Goal: Information Seeking & Learning: Understand process/instructions

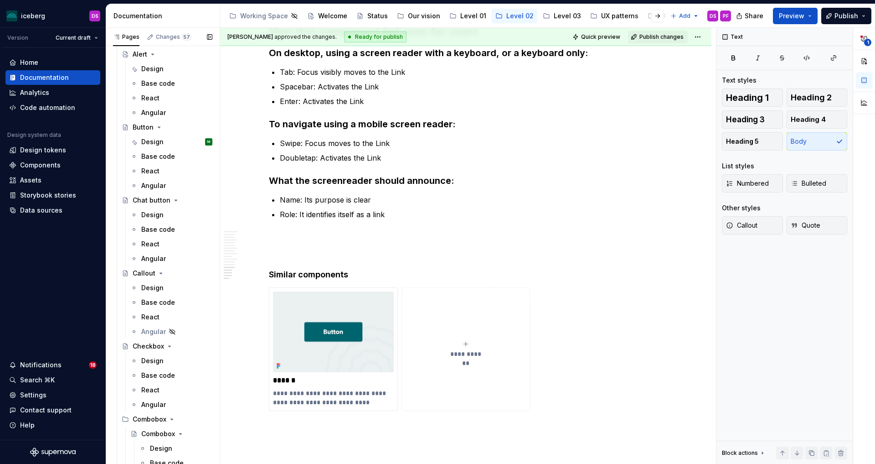
scroll to position [168, 0]
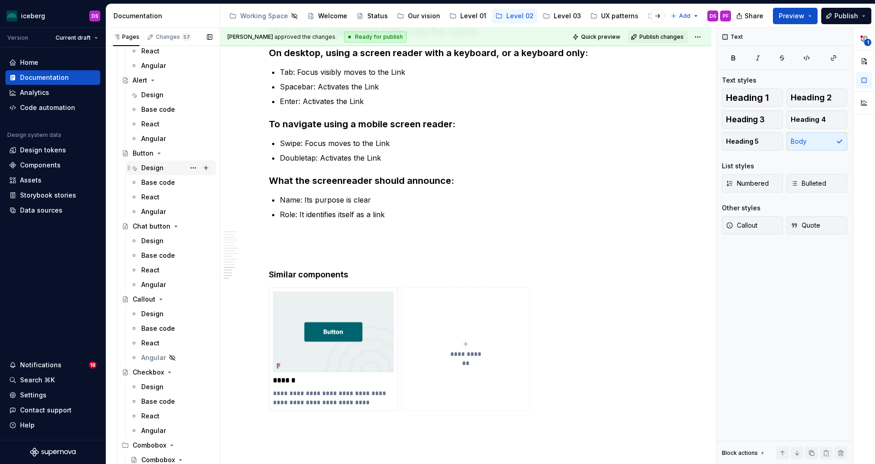
click at [155, 170] on div "Design" at bounding box center [152, 167] width 22 height 9
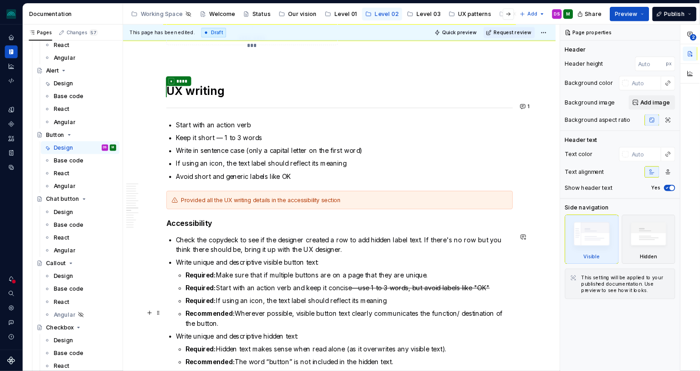
scroll to position [2330, 0]
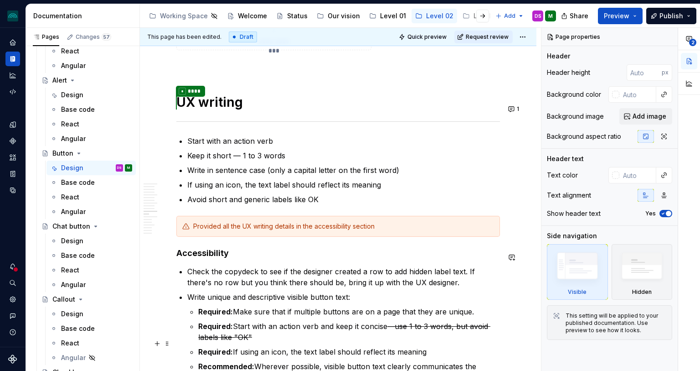
type textarea "*"
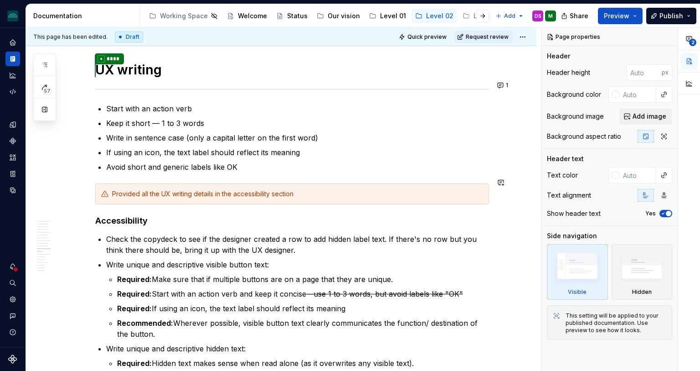
scroll to position [2351, 0]
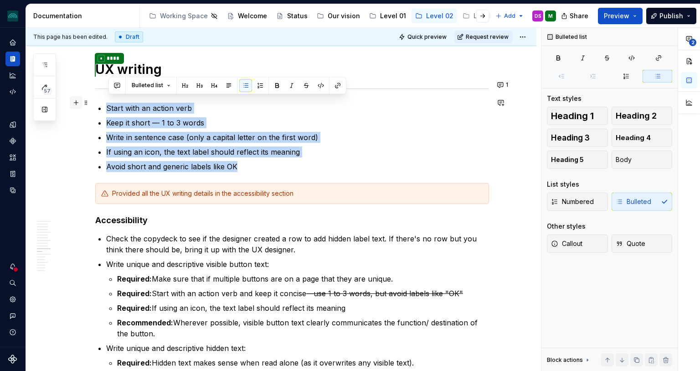
drag, startPoint x: 204, startPoint y: 151, endPoint x: 82, endPoint y: 105, distance: 129.8
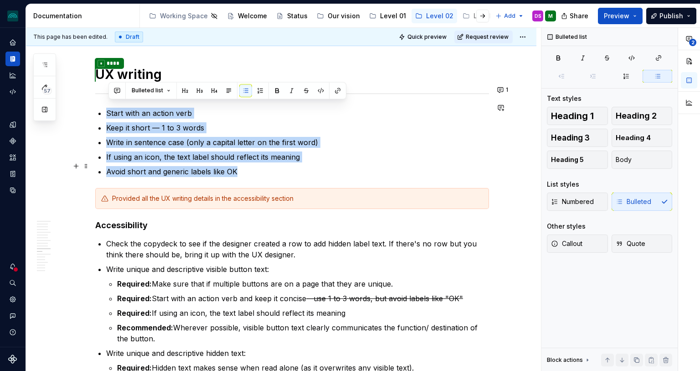
click at [304, 168] on p "Avoid short and generic labels like OK" at bounding box center [297, 171] width 383 height 11
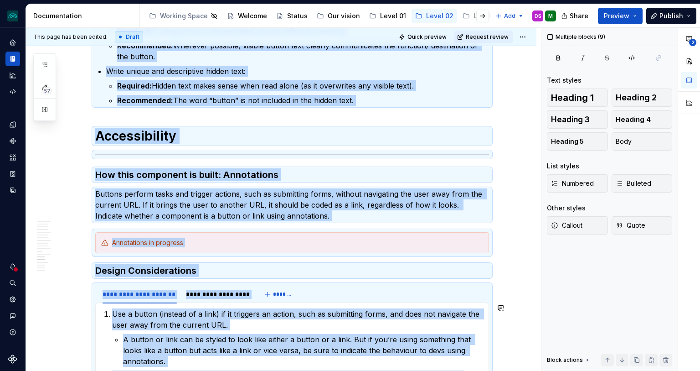
scroll to position [2755, 0]
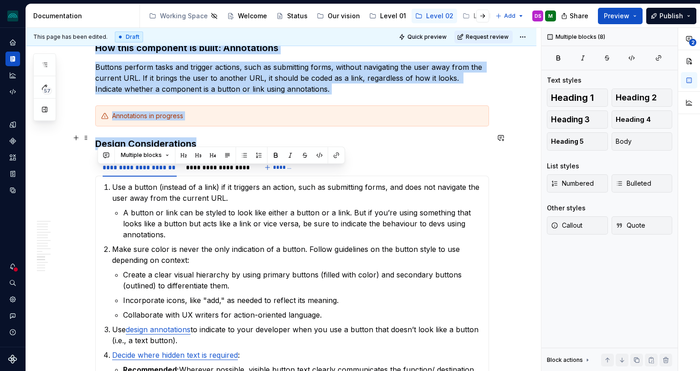
drag, startPoint x: 104, startPoint y: 206, endPoint x: 371, endPoint y: 137, distance: 275.6
click at [381, 137] on h3 "Design Considerations" at bounding box center [292, 143] width 394 height 13
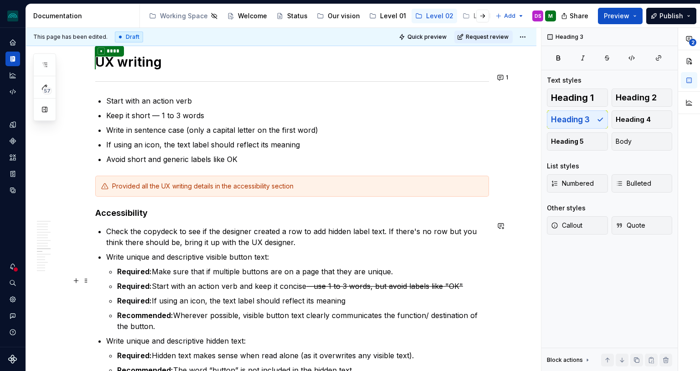
scroll to position [2361, 0]
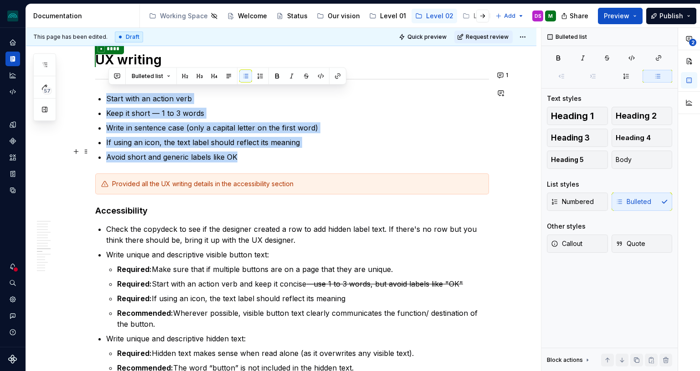
drag, startPoint x: 107, startPoint y: 92, endPoint x: 237, endPoint y: 149, distance: 142.3
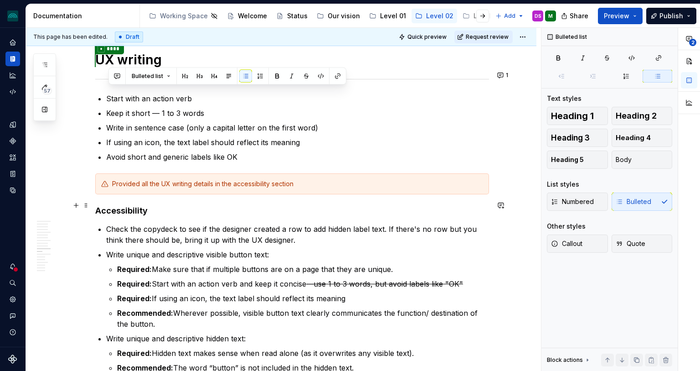
click at [266, 206] on h4 "Accessibility" at bounding box center [292, 210] width 394 height 11
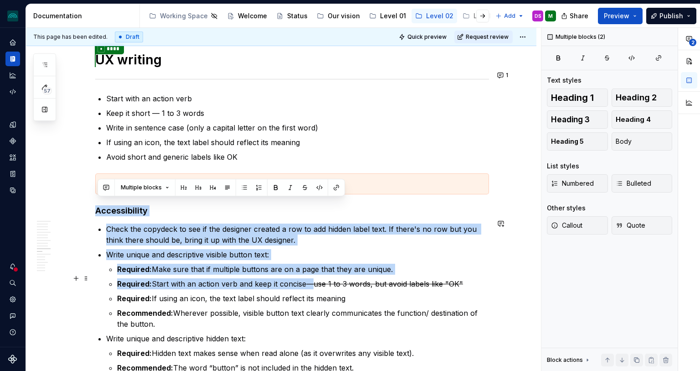
drag, startPoint x: 98, startPoint y: 204, endPoint x: 319, endPoint y: 282, distance: 234.2
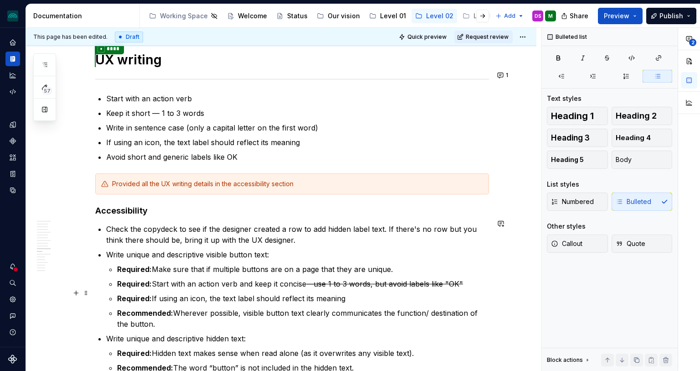
click at [381, 295] on p "Required: If using an icon, the text label should reflect its meaning" at bounding box center [303, 298] width 372 height 11
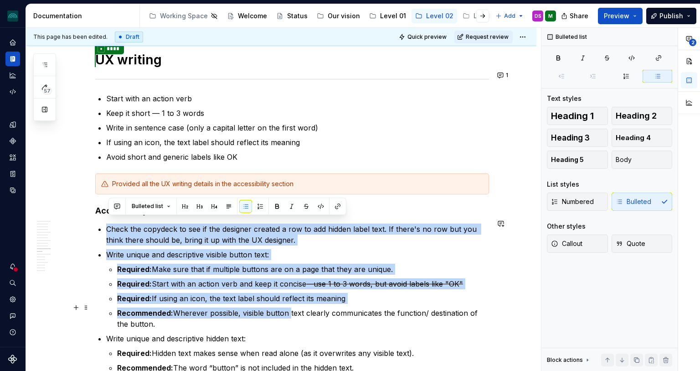
drag, startPoint x: 127, startPoint y: 210, endPoint x: 296, endPoint y: 302, distance: 192.3
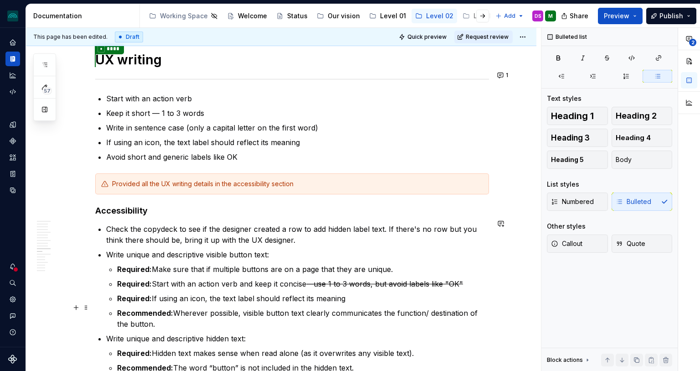
click at [338, 311] on p "Recommended: Wherever possible, visible button text clearly communicates the fu…" at bounding box center [303, 318] width 372 height 22
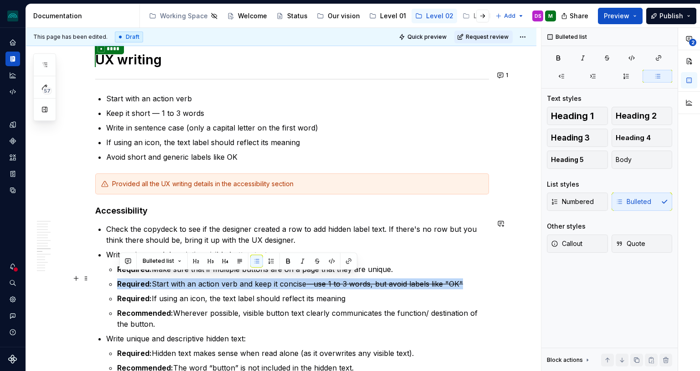
drag, startPoint x: 472, startPoint y: 277, endPoint x: 115, endPoint y: 278, distance: 356.4
click at [117, 278] on li "Required: Start with an action verb and keep it concise —use 1 to 3 words, but …" at bounding box center [303, 283] width 372 height 11
click at [313, 261] on button "button" at bounding box center [317, 260] width 13 height 13
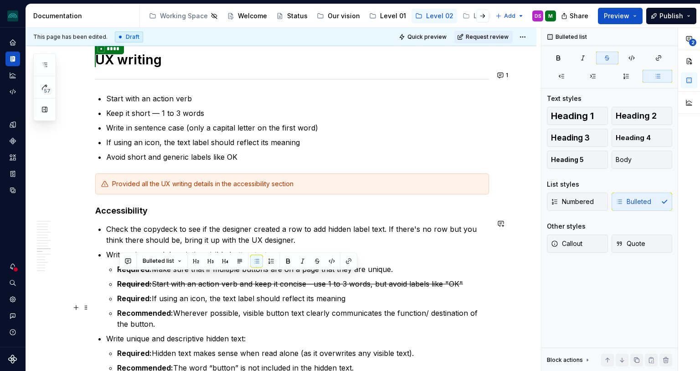
click at [306, 321] on p "Recommended: Wherever possible, visible button text clearly communicates the fu…" at bounding box center [303, 318] width 372 height 22
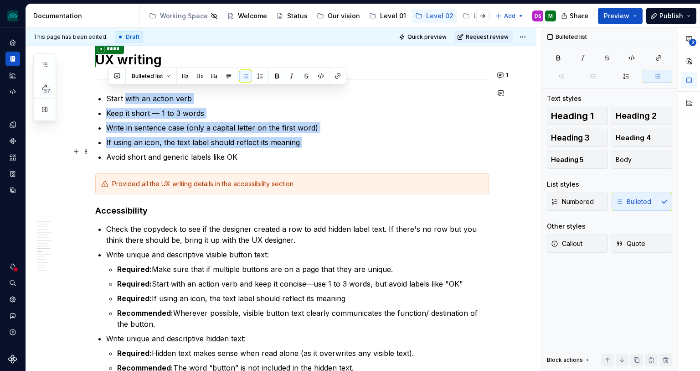
drag, startPoint x: 128, startPoint y: 95, endPoint x: 247, endPoint y: 147, distance: 130.4
click at [243, 143] on ul "Start with an action verb Keep it short — 1 to 3 words Write in sentence case (…" at bounding box center [297, 127] width 383 height 69
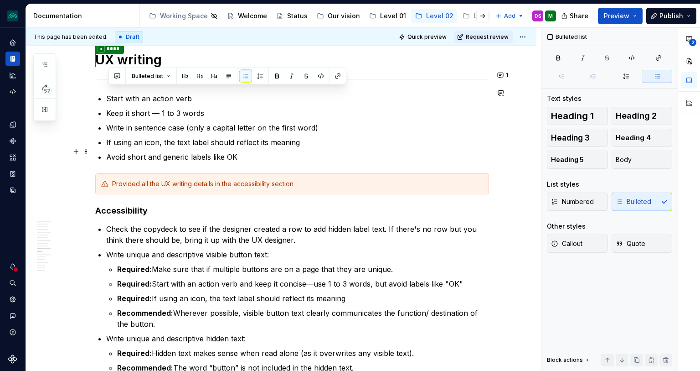
click at [259, 151] on p "Avoid short and generic labels like OK" at bounding box center [297, 156] width 383 height 11
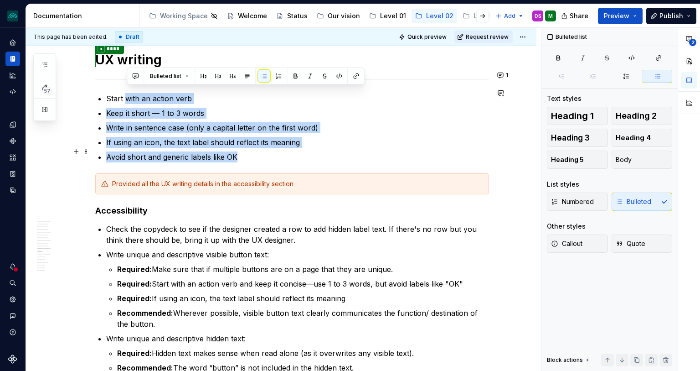
drag, startPoint x: 126, startPoint y: 88, endPoint x: 248, endPoint y: 148, distance: 136.0
click at [248, 148] on ul "Start with an action verb Keep it short — 1 to 3 words Write in sentence case (…" at bounding box center [297, 127] width 383 height 69
click at [260, 151] on p "Avoid short and generic labels like OK" at bounding box center [297, 156] width 383 height 11
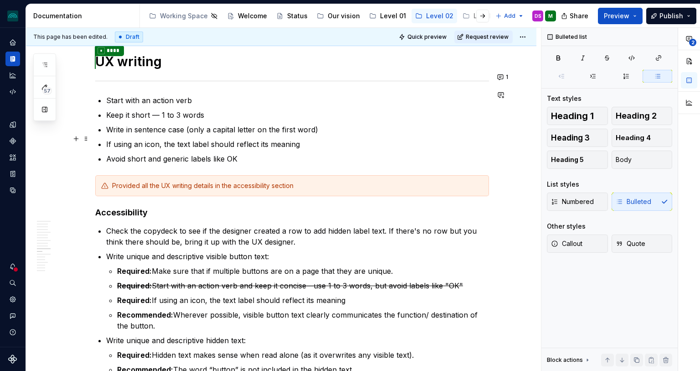
scroll to position [2359, 0]
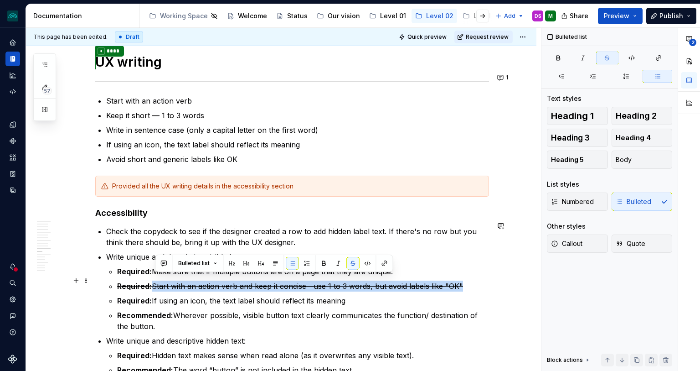
drag, startPoint x: 469, startPoint y: 281, endPoint x: 155, endPoint y: 280, distance: 314.5
click at [155, 280] on p "Required: Start with an action verb and keep it concise—use 1 to 3 words, but a…" at bounding box center [303, 285] width 372 height 11
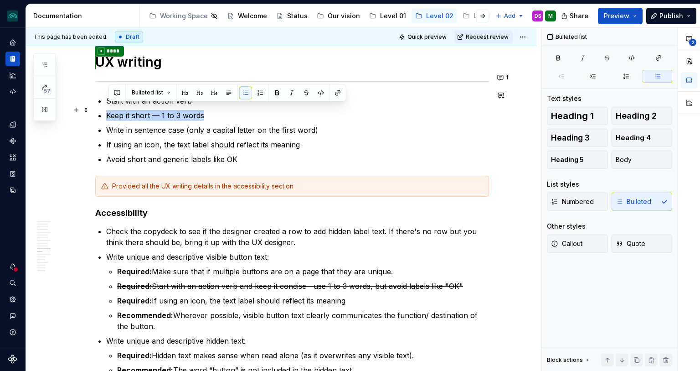
drag, startPoint x: 212, startPoint y: 108, endPoint x: 103, endPoint y: 106, distance: 108.5
click at [106, 110] on li "Keep it short — 1 to 3 words" at bounding box center [297, 115] width 383 height 11
click at [180, 285] on ul "Required: Make sure that if multiple buttons are on a page that they are unique…" at bounding box center [303, 299] width 372 height 66
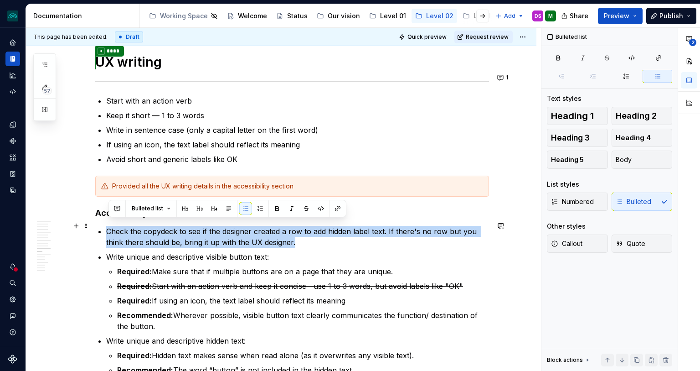
drag, startPoint x: 297, startPoint y: 236, endPoint x: 108, endPoint y: 226, distance: 188.9
click at [108, 226] on p "Check the copydeck to see if the designer created a row to add hidden label tex…" at bounding box center [297, 237] width 383 height 22
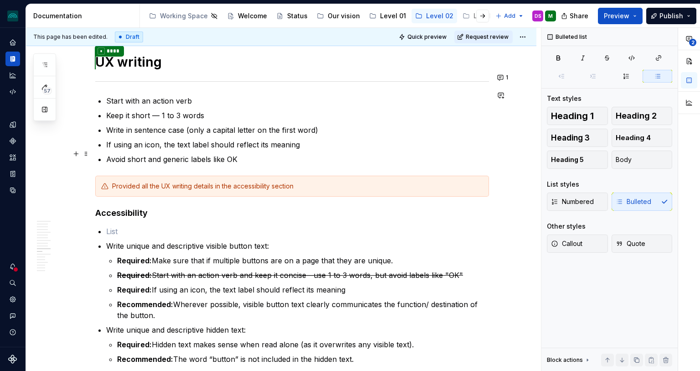
click at [250, 154] on p "Avoid short and generic labels like OK" at bounding box center [297, 159] width 383 height 11
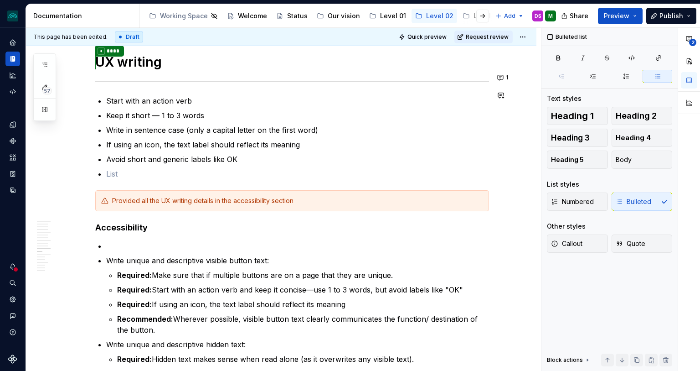
paste div
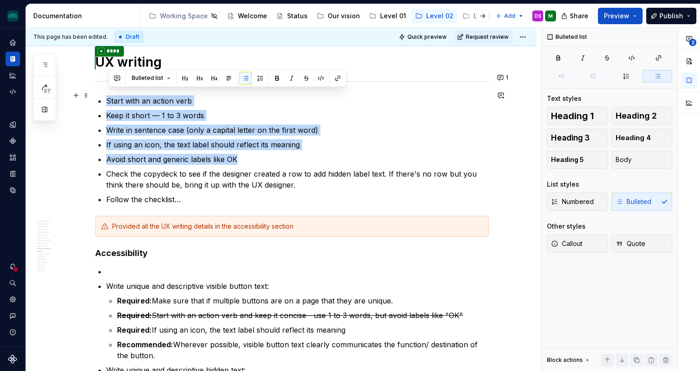
drag, startPoint x: 242, startPoint y: 150, endPoint x: 131, endPoint y: 101, distance: 121.6
click at [109, 95] on ul "Start with an action verb Keep it short — 1 to 3 words Write in sentence case (…" at bounding box center [297, 149] width 383 height 109
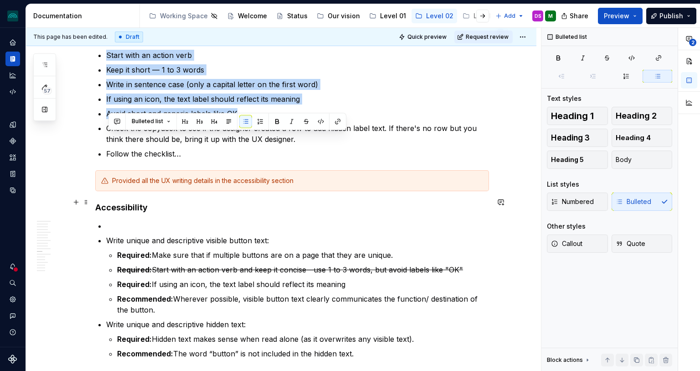
scroll to position [2409, 0]
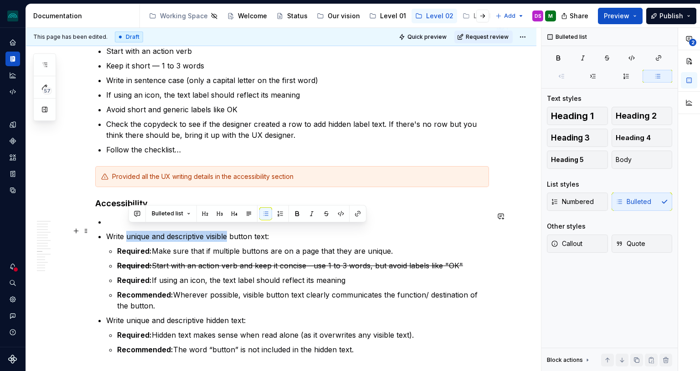
drag, startPoint x: 129, startPoint y: 231, endPoint x: 232, endPoint y: 235, distance: 103.1
click at [231, 231] on p "Write unique and descriptive visible button text:" at bounding box center [297, 236] width 383 height 11
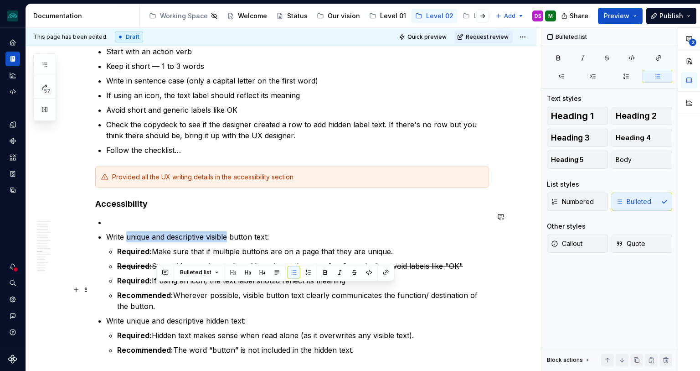
drag, startPoint x: 191, startPoint y: 301, endPoint x: 179, endPoint y: 290, distance: 15.5
click at [179, 290] on p "Recommended: Wherever possible, visible button text clearly communicates the fu…" at bounding box center [303, 300] width 372 height 22
click at [196, 301] on p "Recommended: Wherever possible, visible button text clearly communicates the fu…" at bounding box center [303, 300] width 372 height 22
drag, startPoint x: 203, startPoint y: 300, endPoint x: 181, endPoint y: 290, distance: 24.3
click at [181, 290] on p "Recommended: Wherever possible, visible button text clearly communicates the fu…" at bounding box center [303, 300] width 372 height 22
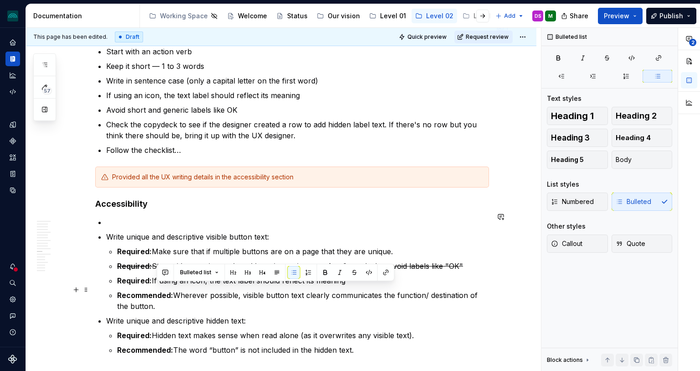
click at [214, 300] on p "Recommended: Wherever possible, visible button text clearly communicates the fu…" at bounding box center [303, 300] width 372 height 22
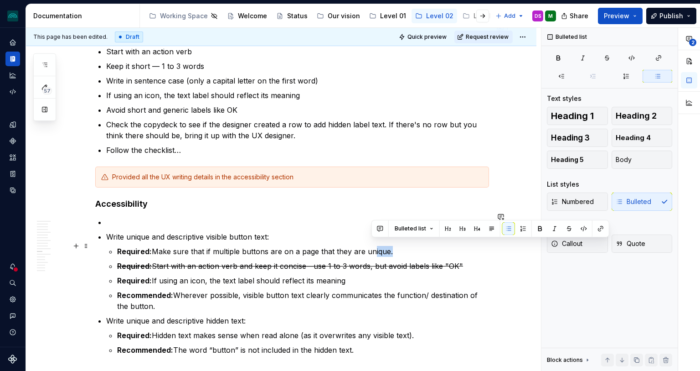
drag, startPoint x: 389, startPoint y: 245, endPoint x: 369, endPoint y: 246, distance: 20.1
click at [369, 246] on p "Required: Make sure that if multiple buttons are on a page that they are unique." at bounding box center [303, 251] width 372 height 11
click at [331, 289] on p "Recommended: Wherever possible, visible button text clearly communicates the fu…" at bounding box center [303, 300] width 372 height 22
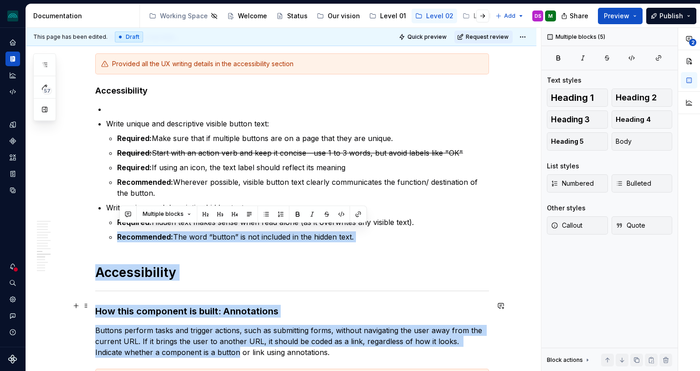
drag, startPoint x: 160, startPoint y: 330, endPoint x: 219, endPoint y: 319, distance: 60.3
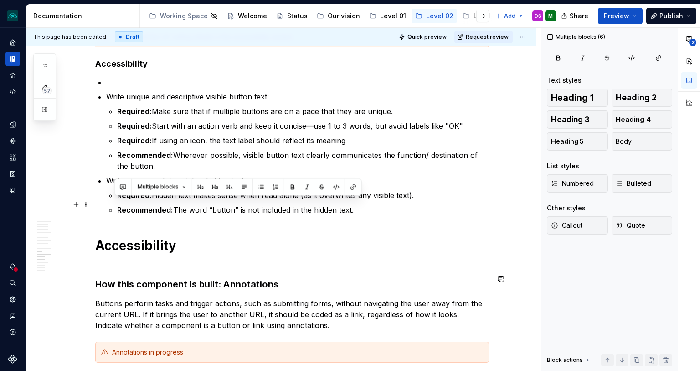
click at [316, 194] on div "Multiple blocks" at bounding box center [237, 186] width 247 height 17
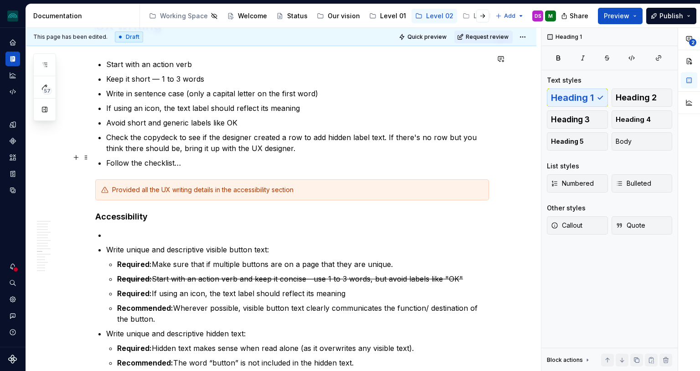
scroll to position [2396, 0]
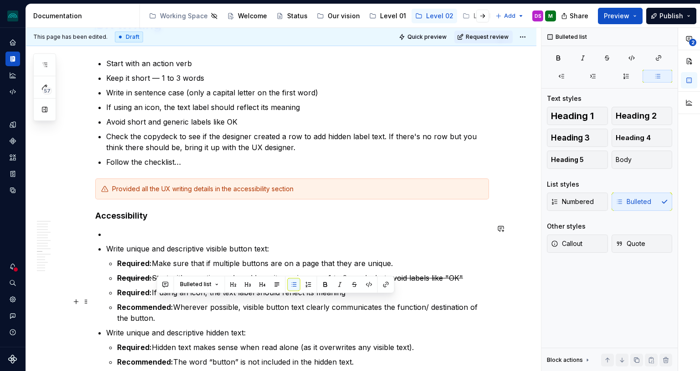
drag, startPoint x: 183, startPoint y: 309, endPoint x: 180, endPoint y: 304, distance: 5.7
click at [180, 304] on p "Recommended: Wherever possible, visible button text clearly communicates the fu…" at bounding box center [303, 312] width 372 height 22
copy p "Wherever possible, visible button text clearly communicates the function/ desti…"
click at [244, 117] on p "Avoid short and generic labels like OK" at bounding box center [297, 121] width 383 height 11
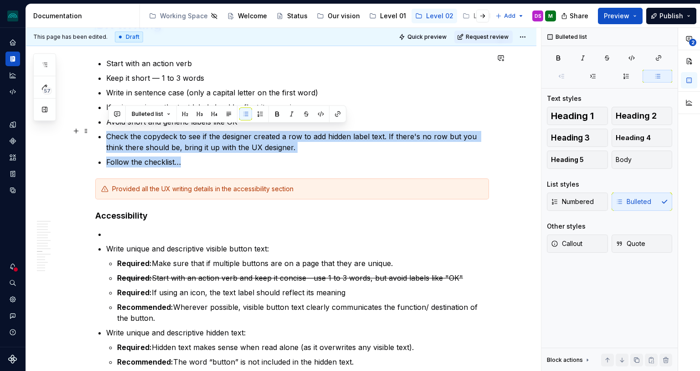
drag, startPoint x: 191, startPoint y: 156, endPoint x: 109, endPoint y: 132, distance: 84.6
click at [109, 132] on ul "Start with an action verb Keep it short — 1 to 3 words Write in sentence case (…" at bounding box center [297, 112] width 383 height 109
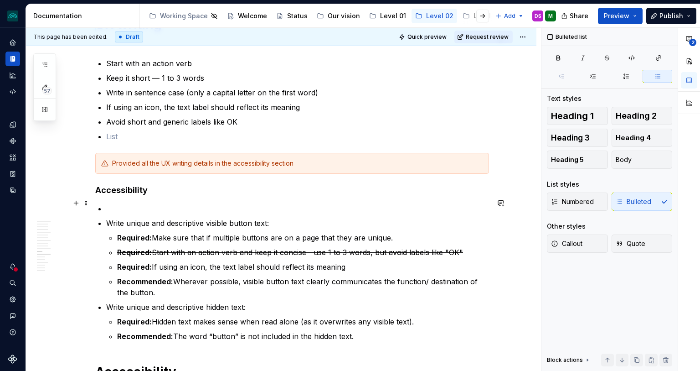
click at [127, 203] on p at bounding box center [297, 208] width 383 height 11
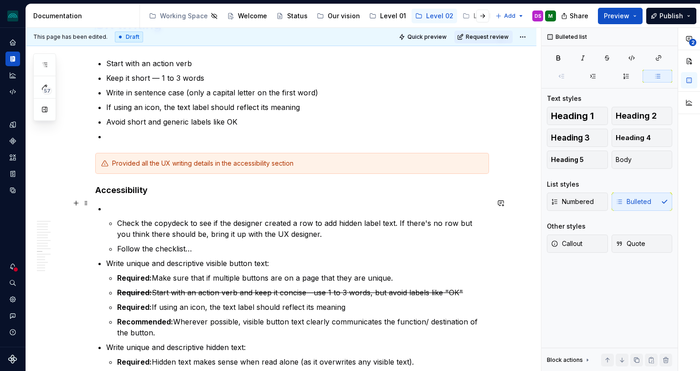
click at [135, 203] on p at bounding box center [297, 208] width 383 height 11
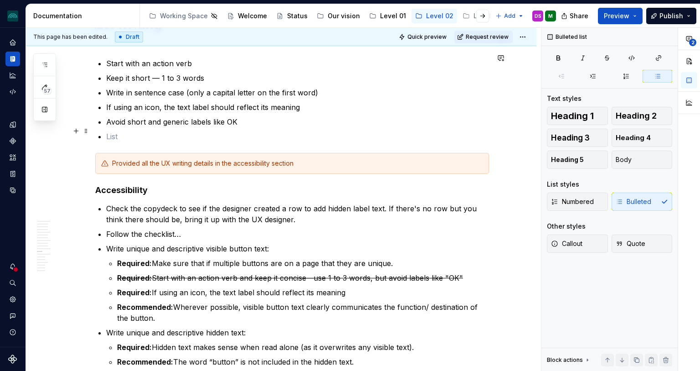
click at [188, 124] on ul "Start with an action verb Keep it short — 1 to 3 words Write in sentence case (…" at bounding box center [297, 100] width 383 height 84
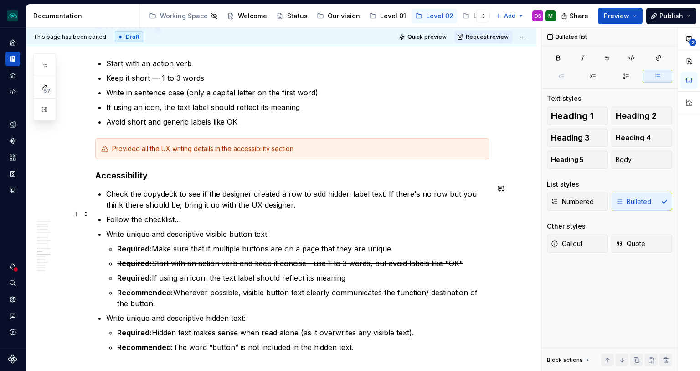
click at [241, 214] on p "Follow the checklist…" at bounding box center [297, 219] width 383 height 11
type textarea "*"
